Goal: Task Accomplishment & Management: Manage account settings

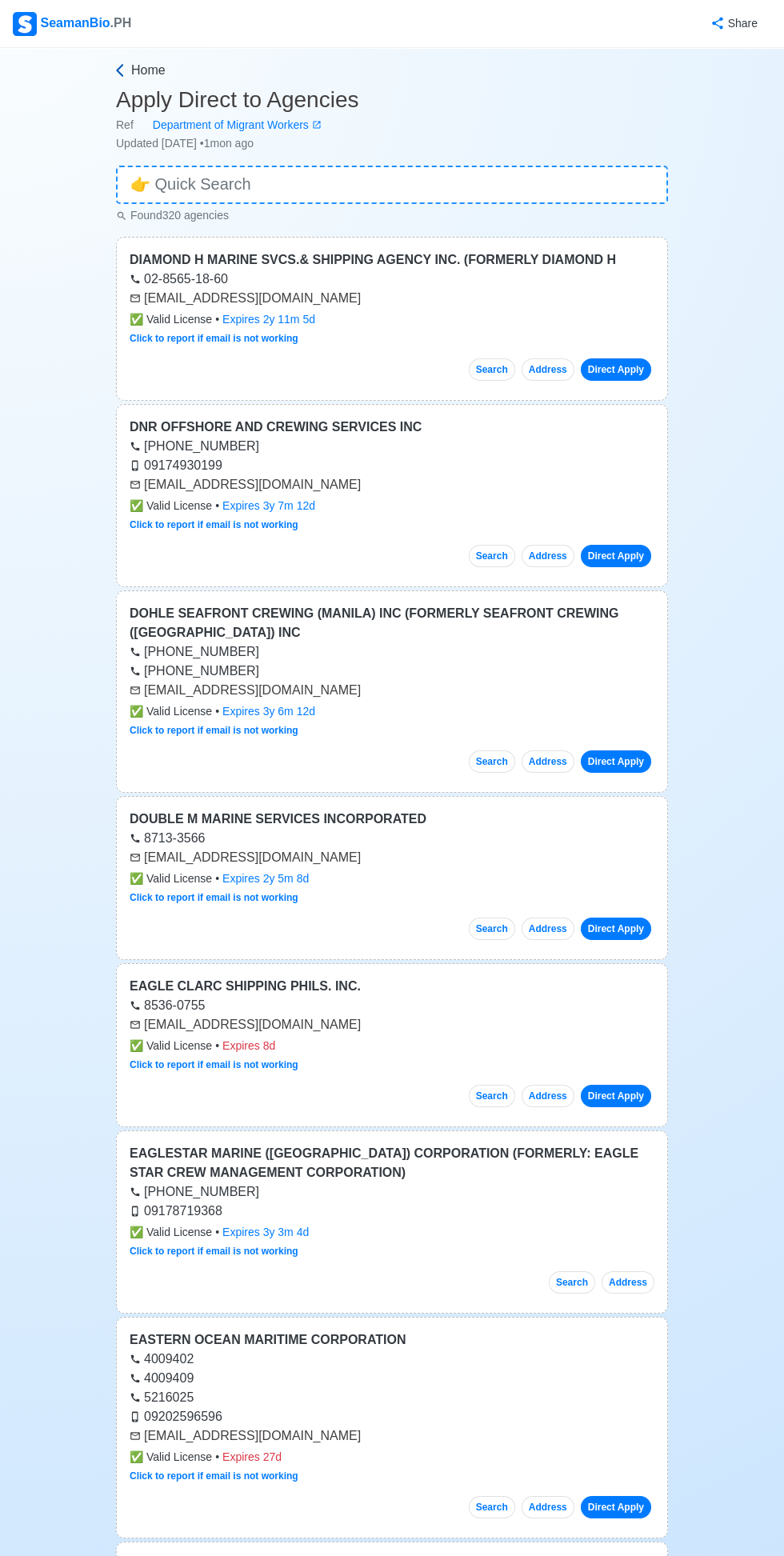
click at [120, 70] on icon at bounding box center [120, 70] width 16 height 16
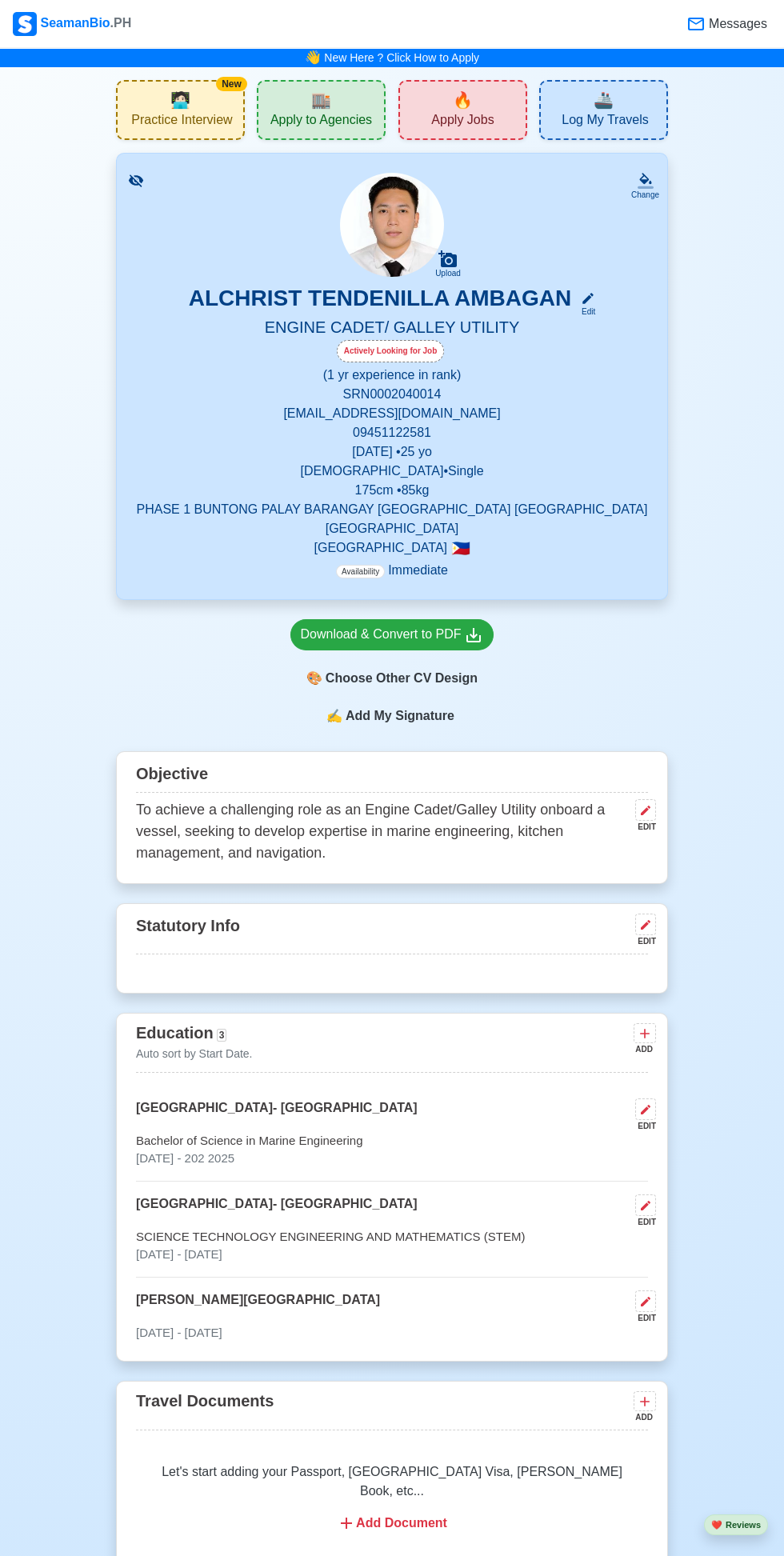
click at [154, 117] on span "Practice Interview" at bounding box center [181, 122] width 100 height 20
click at [335, 58] on link "New Here ? Click How to Apply" at bounding box center [402, 57] width 155 height 13
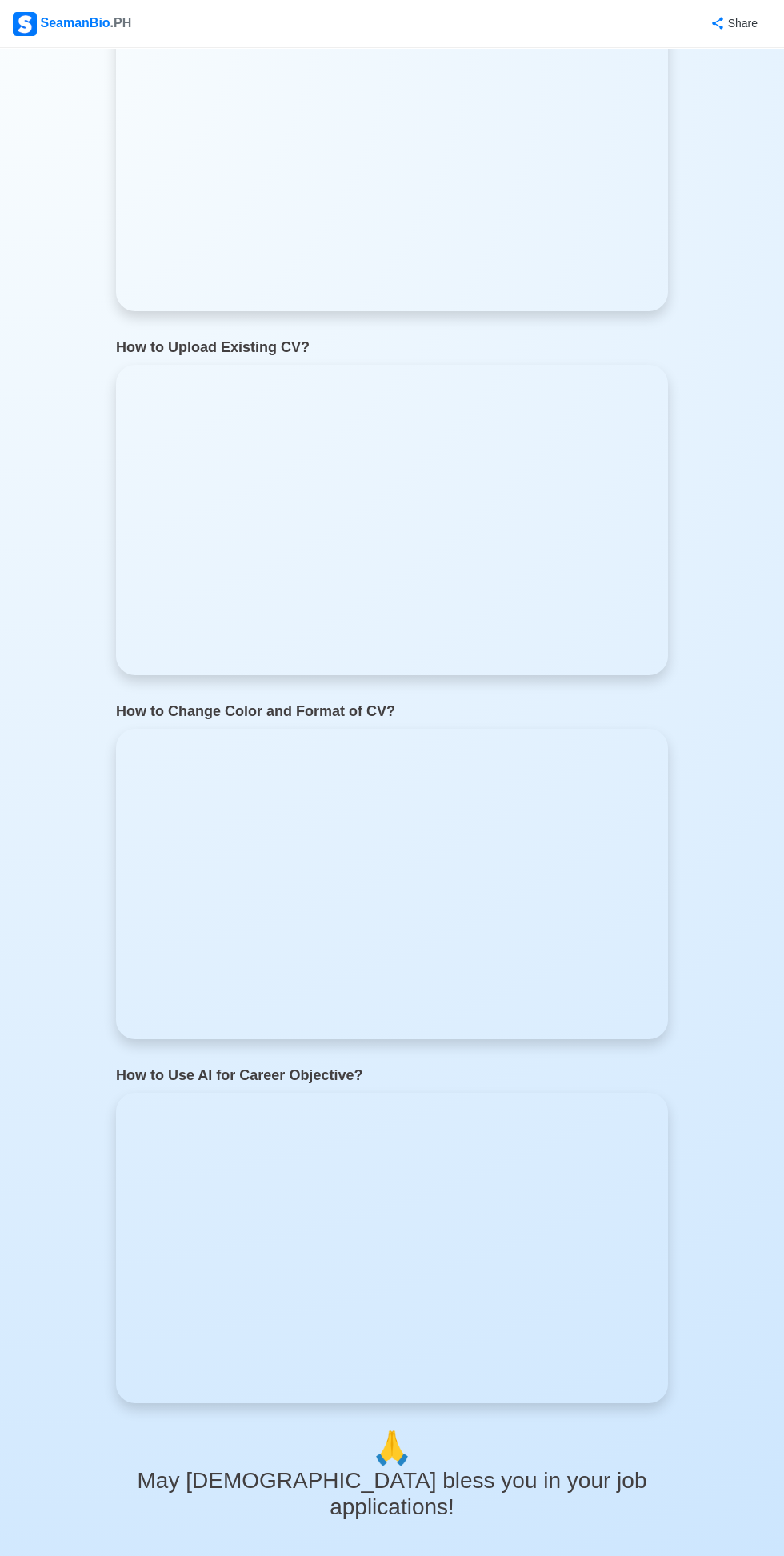
scroll to position [1296, 0]
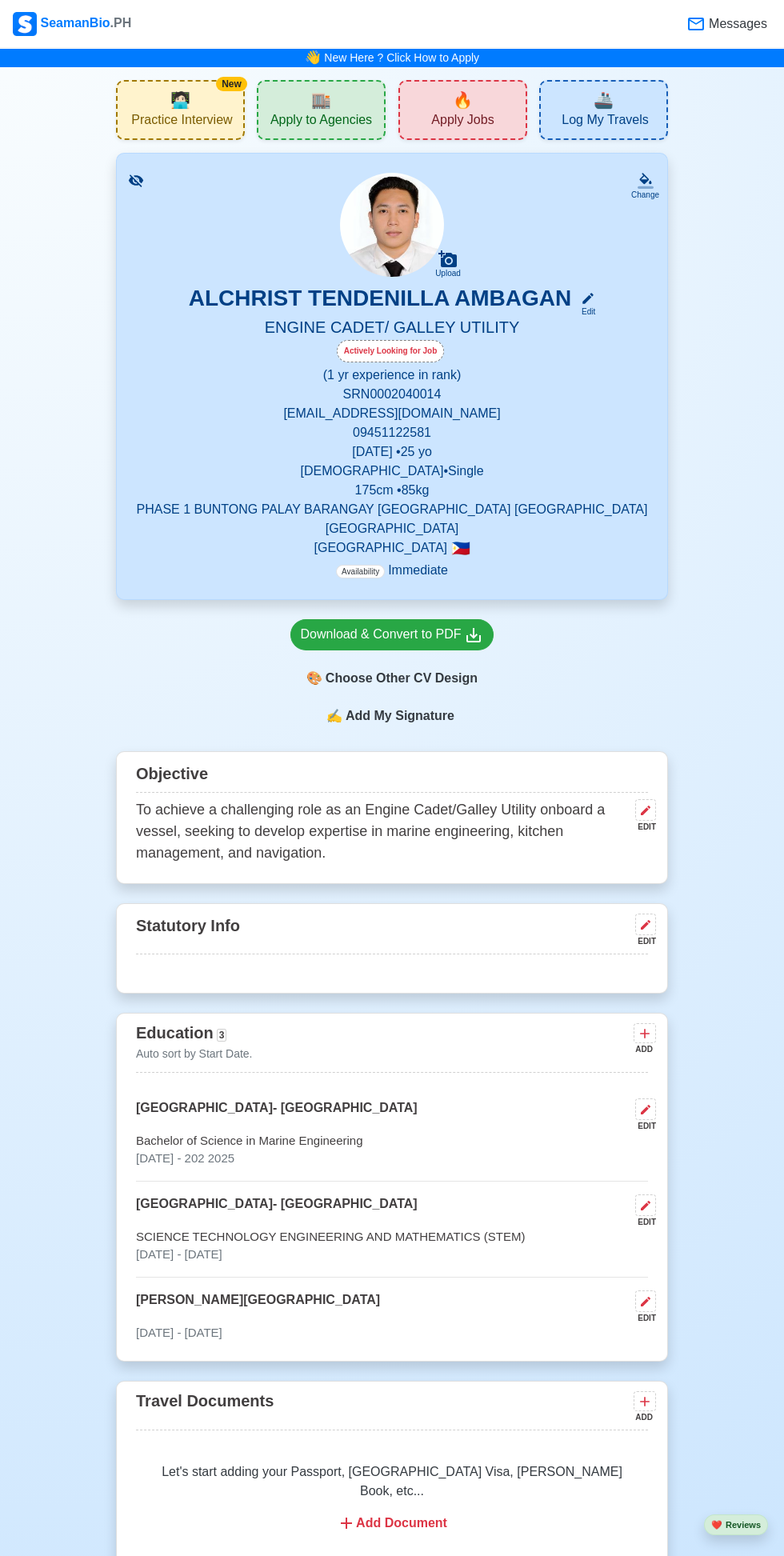
click at [440, 561] on p "Availability Immediate" at bounding box center [392, 570] width 112 height 19
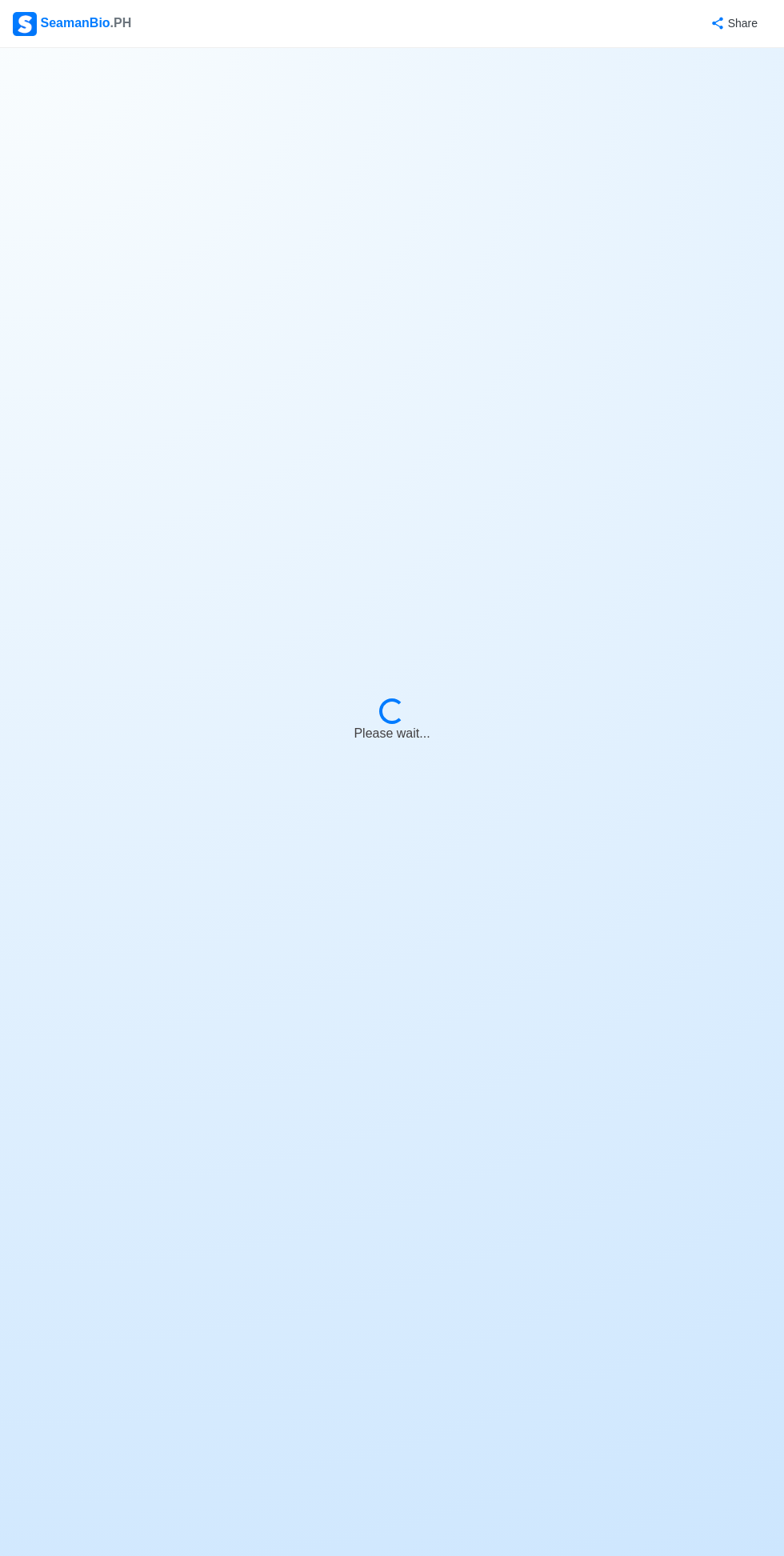
select select "Actively Looking for Job"
select select "Visible for Hiring"
select select "Single"
select select "[DEMOGRAPHIC_DATA]"
select select "PH"
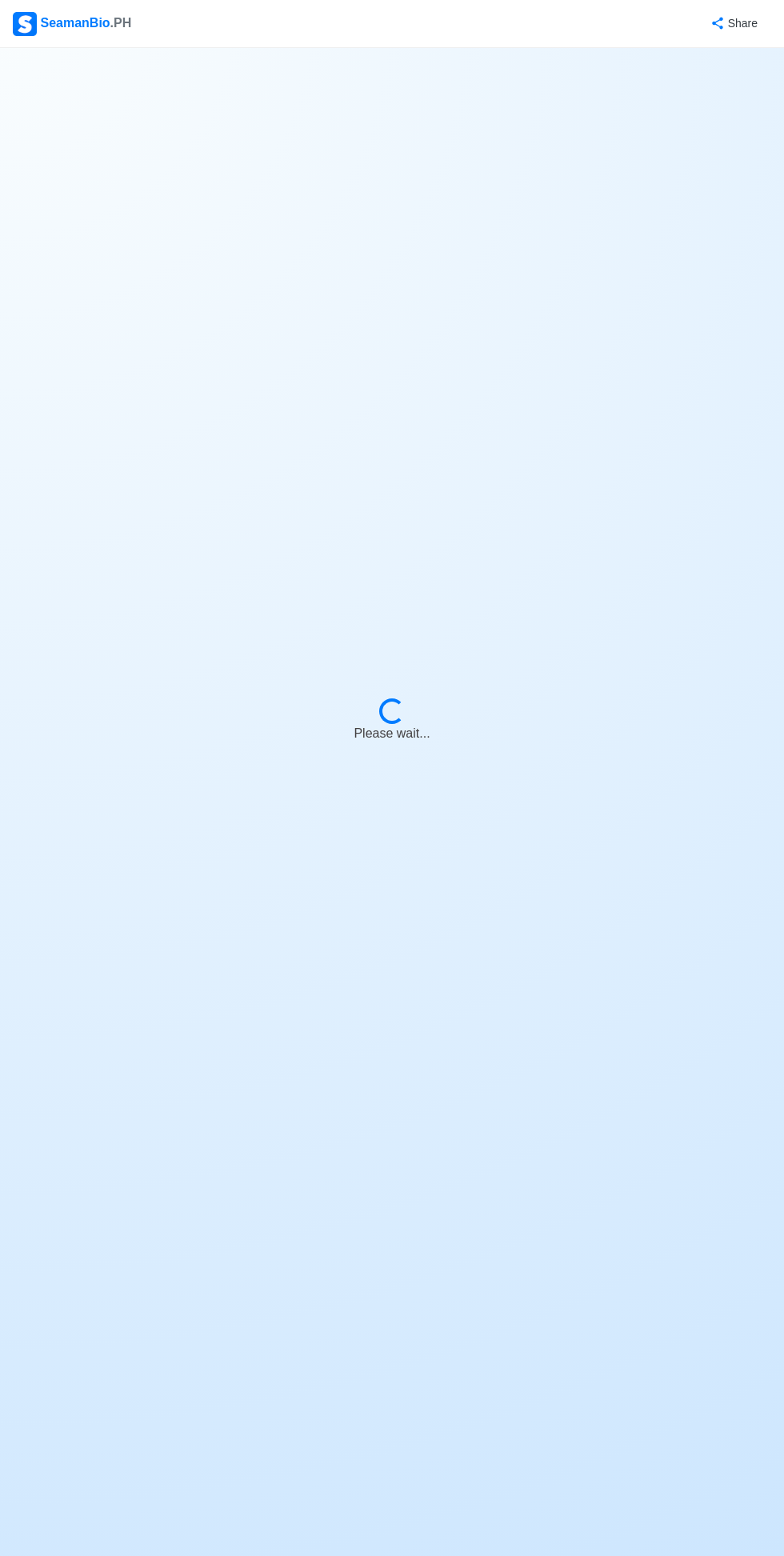
select select "1"
select select "0"
select select "4102416000000"
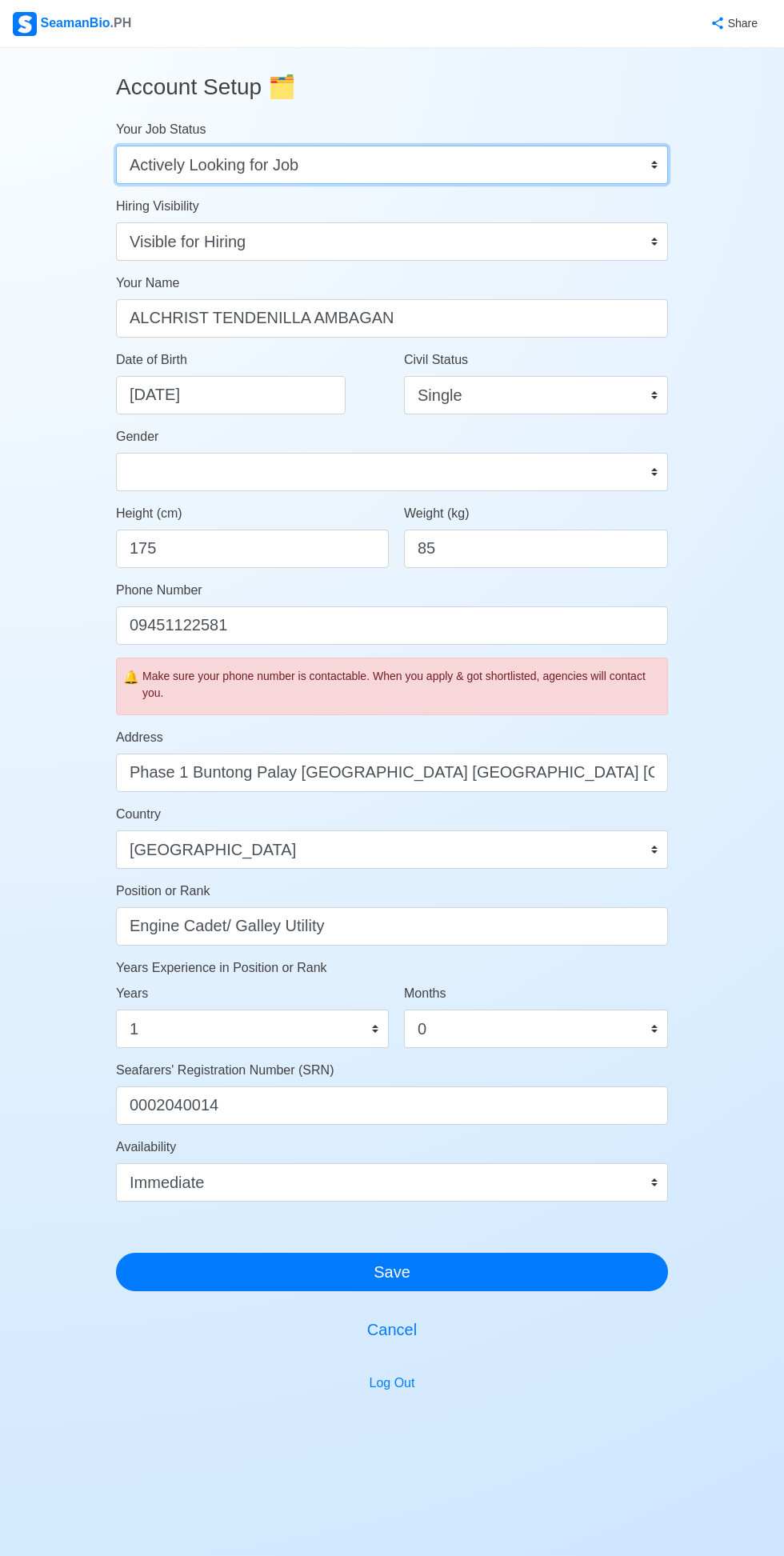
click at [650, 173] on select "Onboard Actively Looking for Job Not Looking for Job" at bounding box center [392, 164] width 552 height 38
click at [116, 145] on select "Onboard Actively Looking for Job Not Looking for Job" at bounding box center [392, 164] width 552 height 38
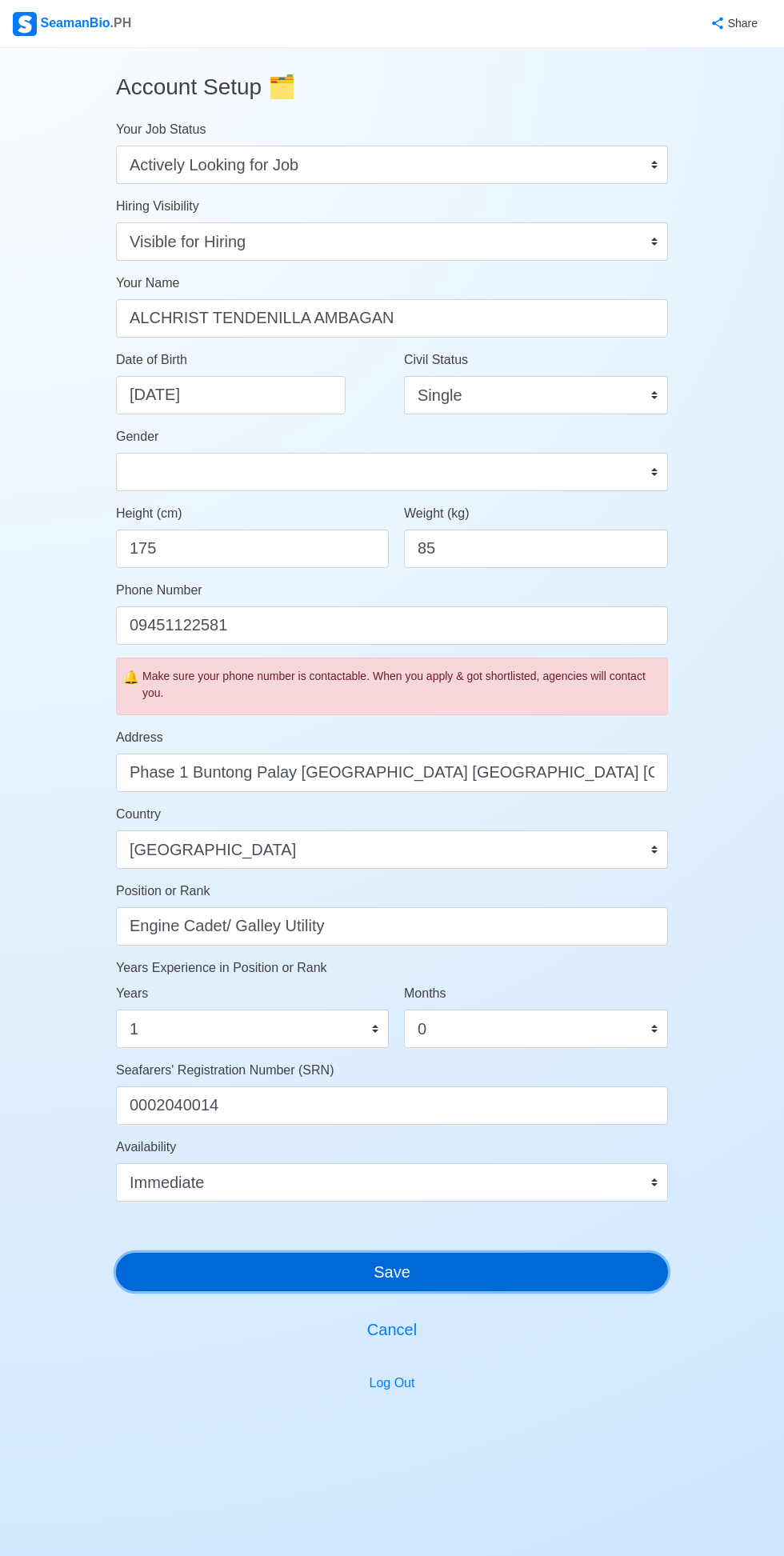
click at [493, 1278] on button "Save" at bounding box center [392, 1271] width 552 height 38
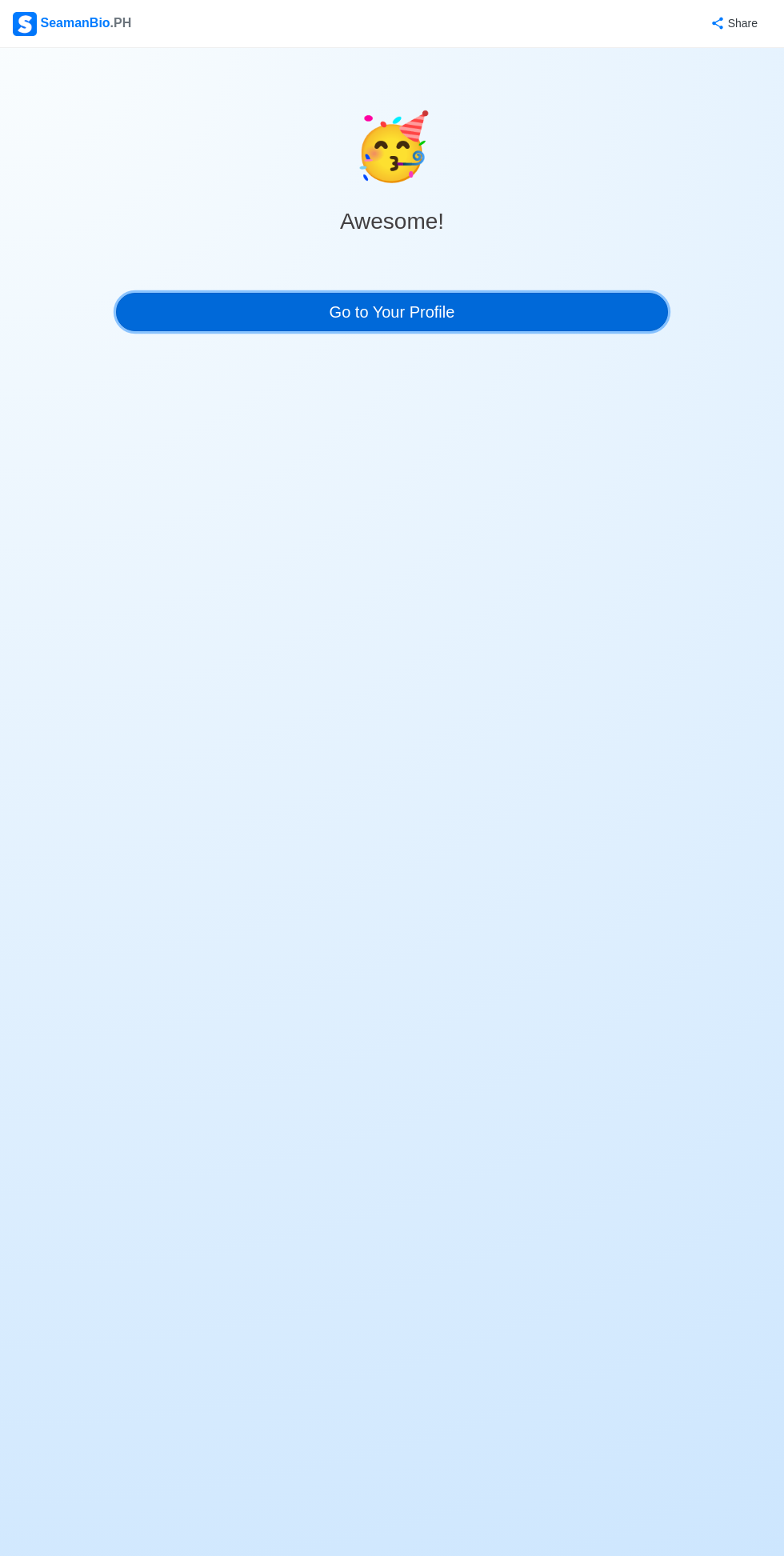
click at [206, 323] on link "Go to Your Profile" at bounding box center [392, 312] width 552 height 38
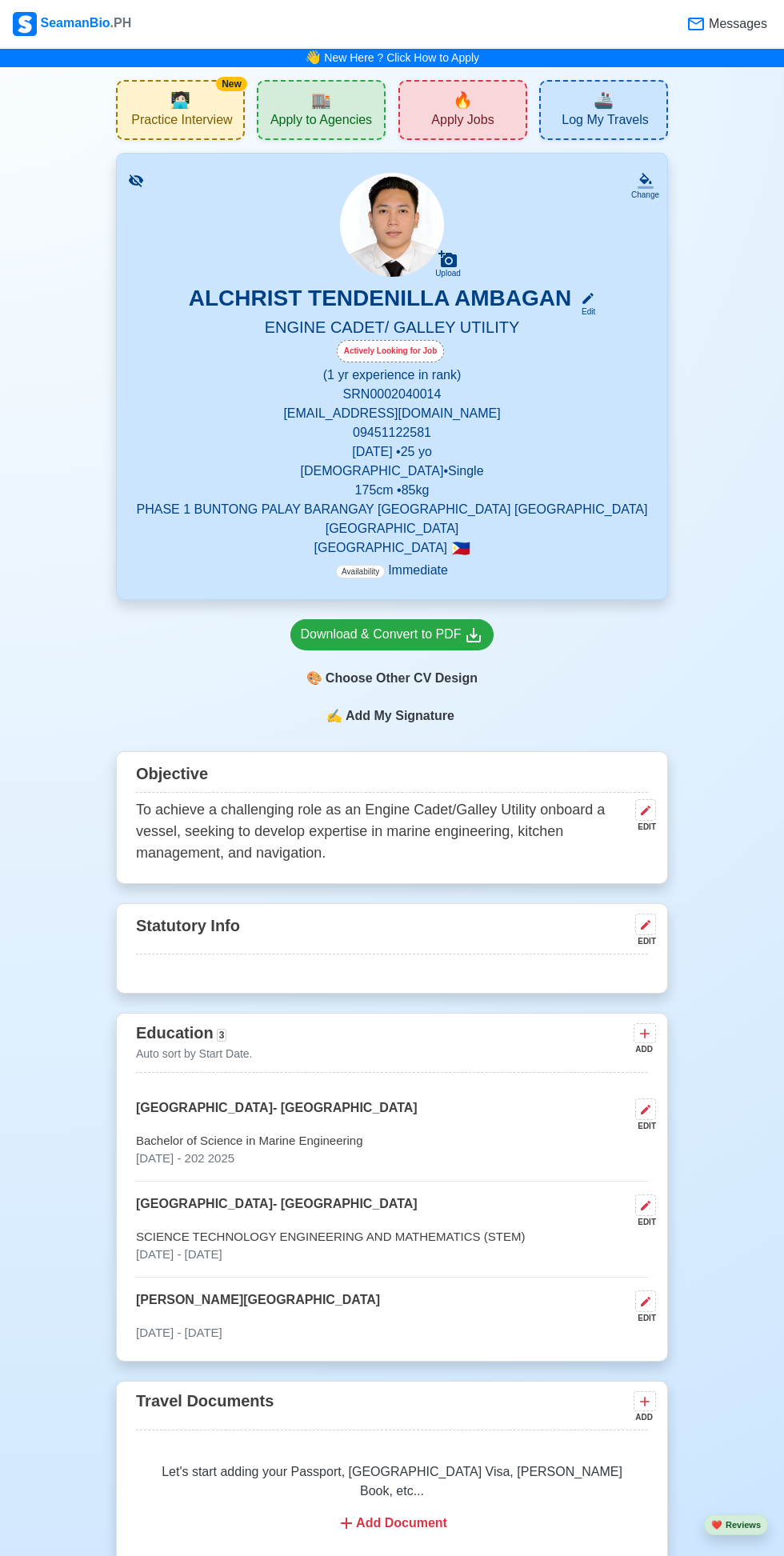
click at [598, 326] on h5 "ENGINE CADET/ GALLEY UTILITY" at bounding box center [392, 328] width 512 height 23
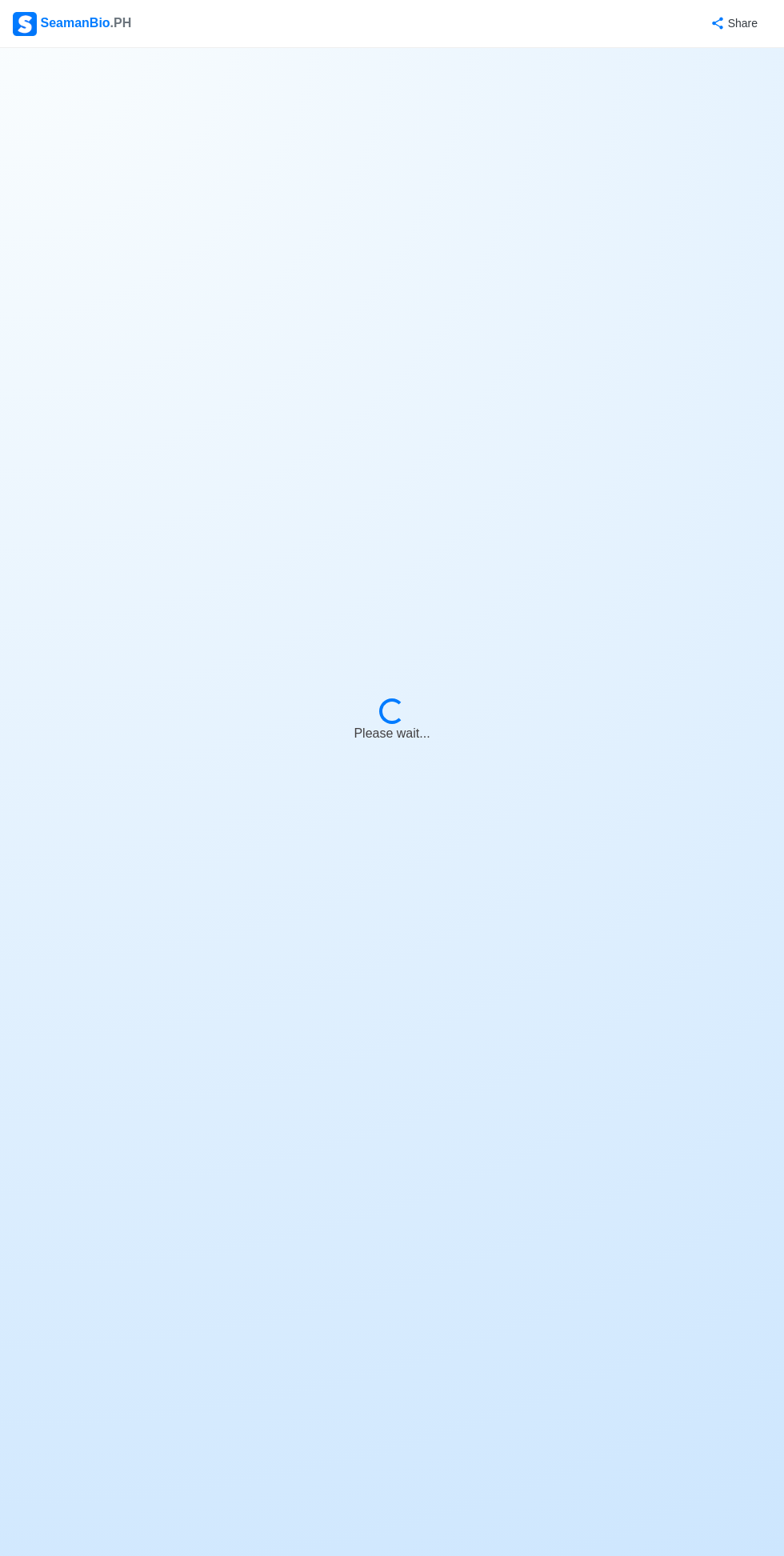
select select "Actively Looking for Job"
select select "Visible for Hiring"
select select "Single"
select select "[DEMOGRAPHIC_DATA]"
select select "PH"
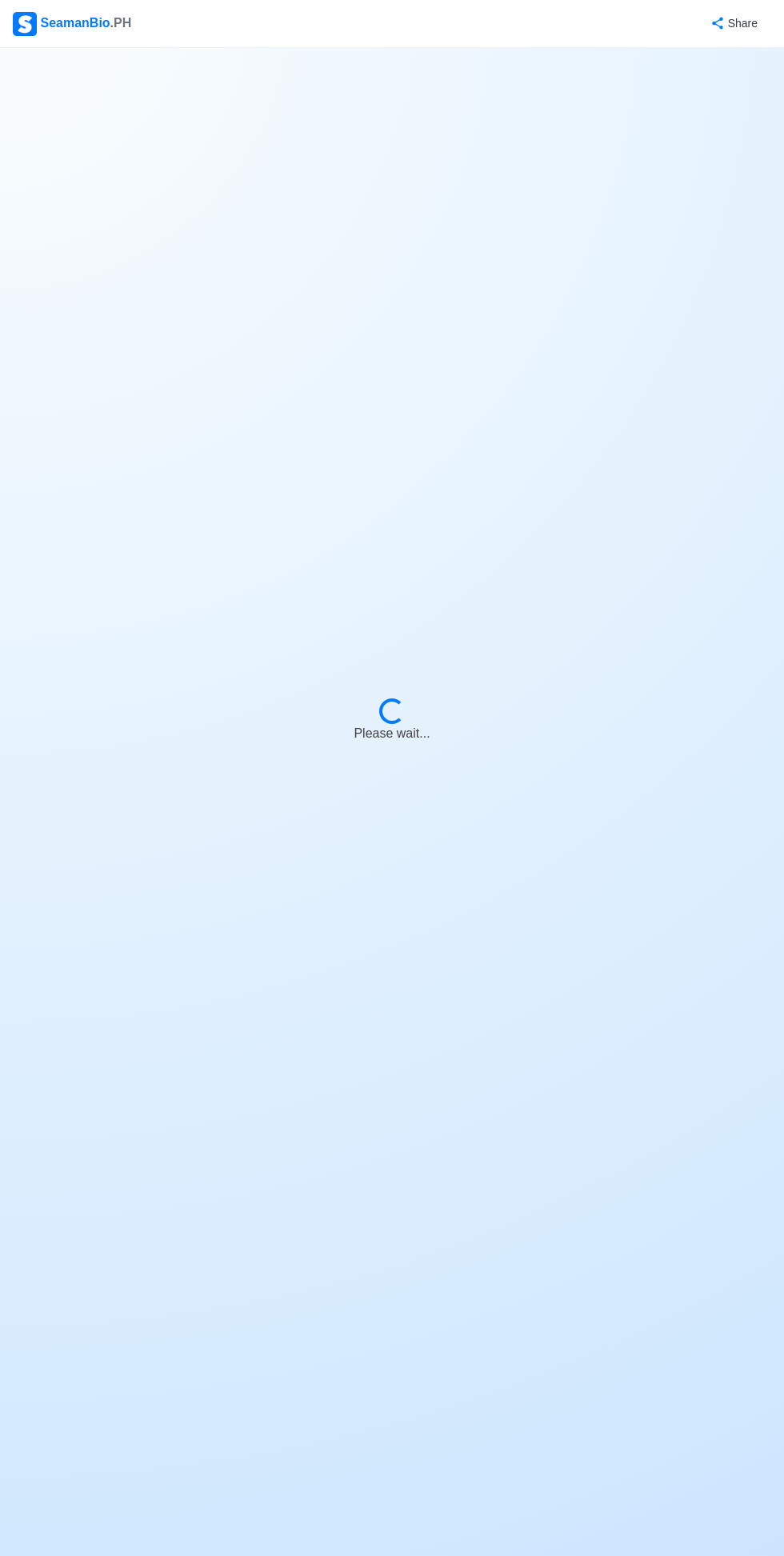
select select "1"
select select "0"
select select "4102416000000"
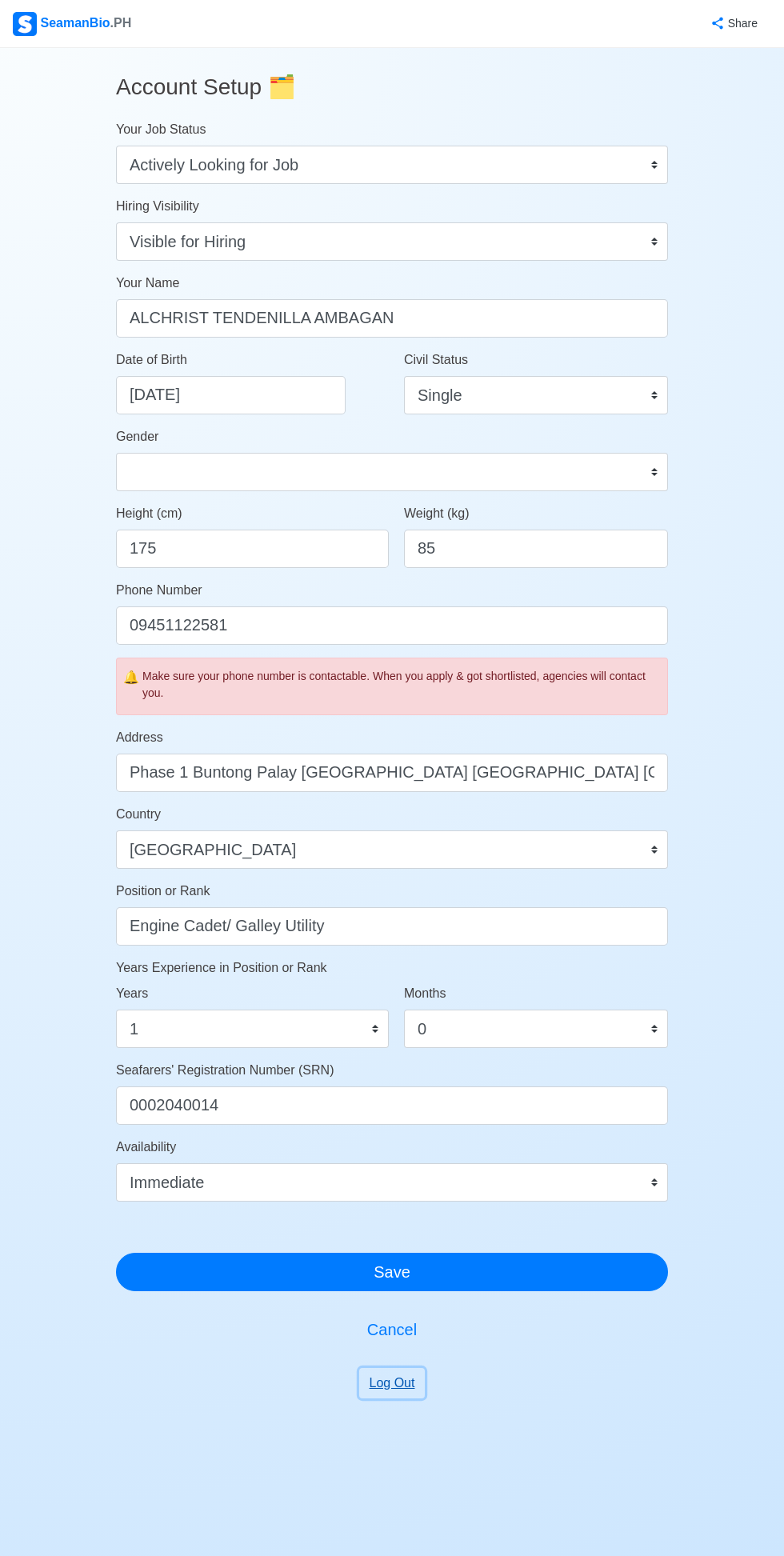
click at [408, 1387] on button "Log Out" at bounding box center [392, 1384] width 67 height 30
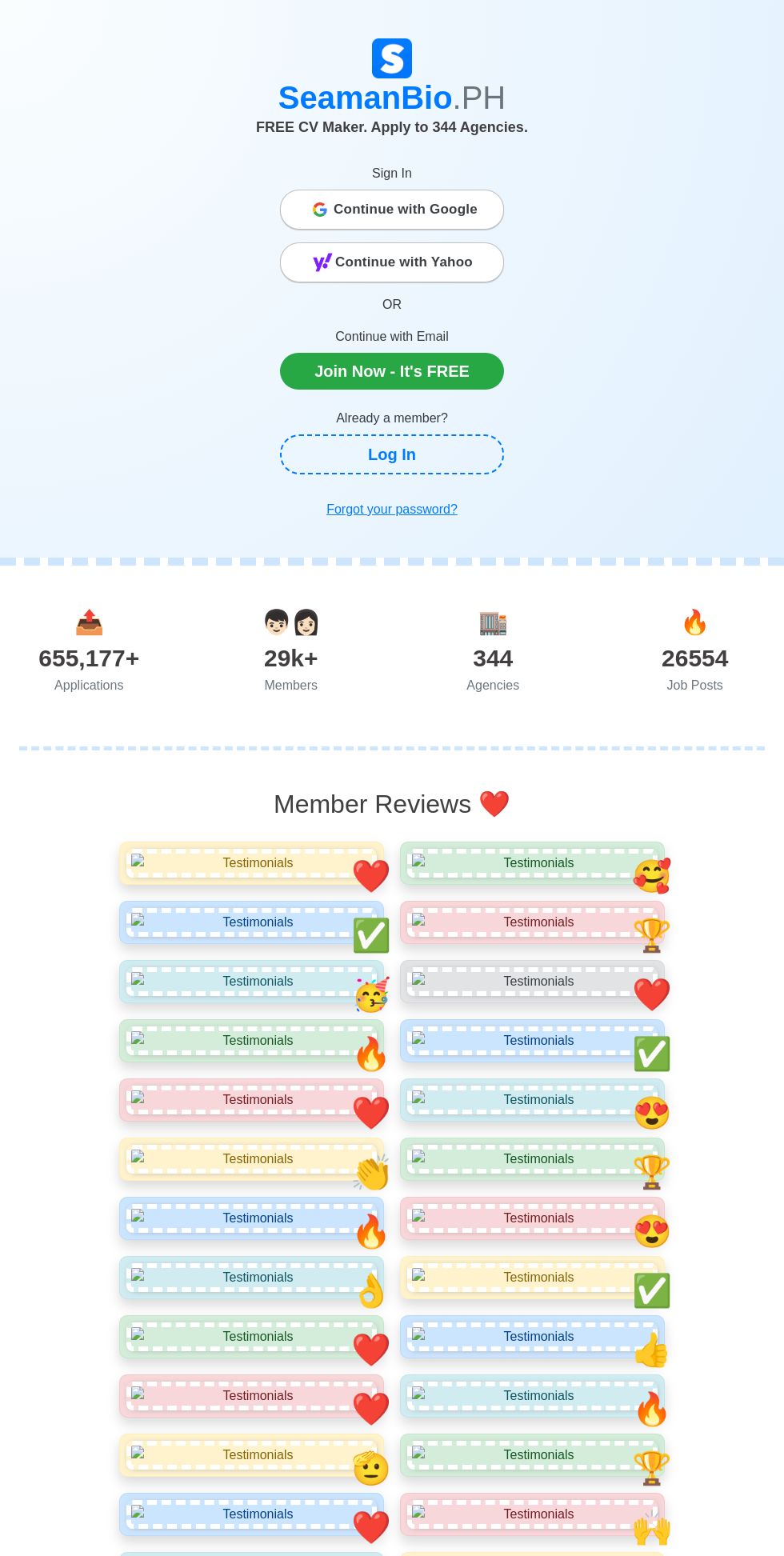
click at [324, 214] on icon at bounding box center [319, 214] width 11 height 6
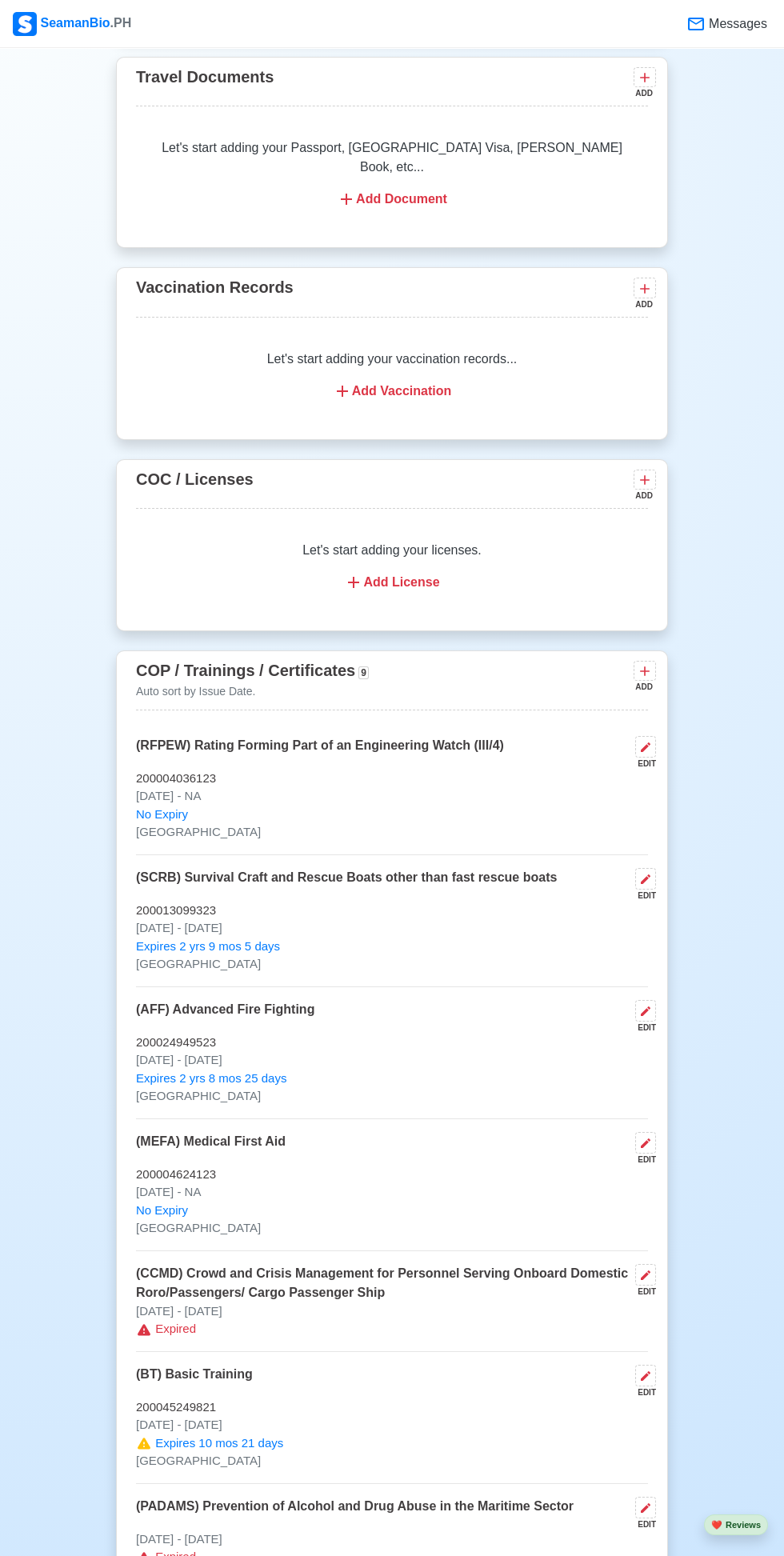
scroll to position [1401, 0]
